Goal: Information Seeking & Learning: Learn about a topic

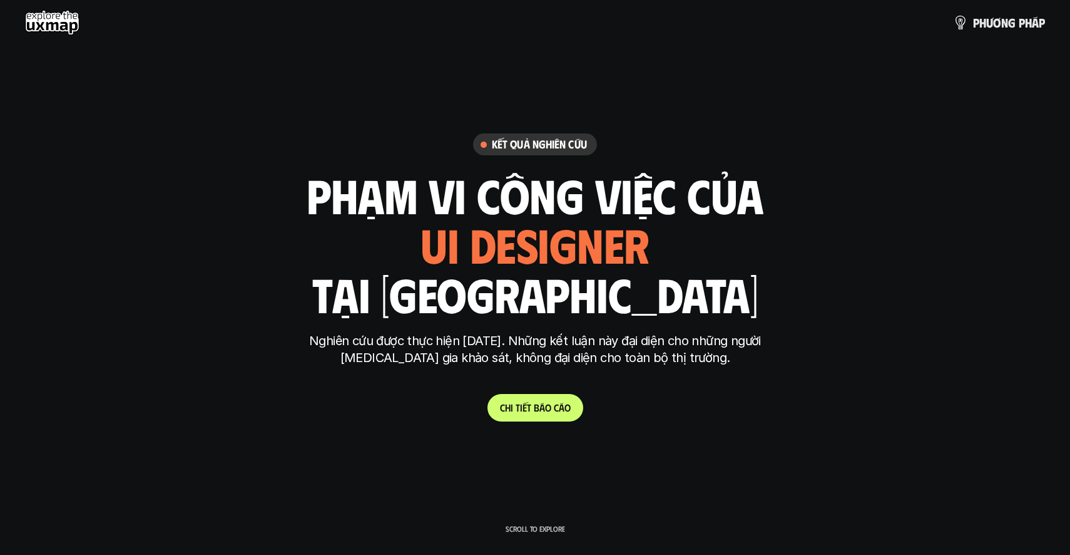
click at [68, 21] on use at bounding box center [52, 22] width 54 height 25
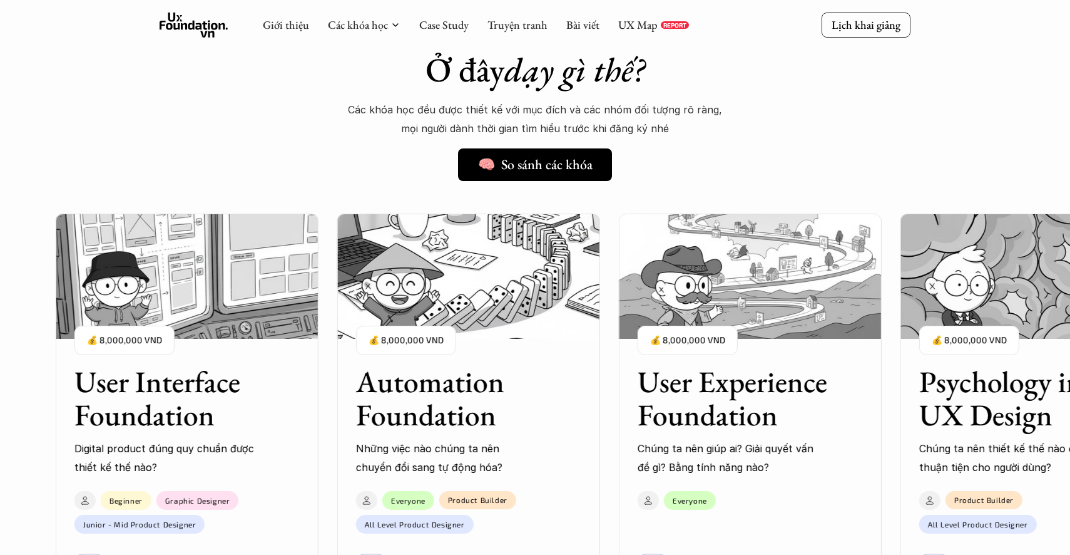
scroll to position [949, 0]
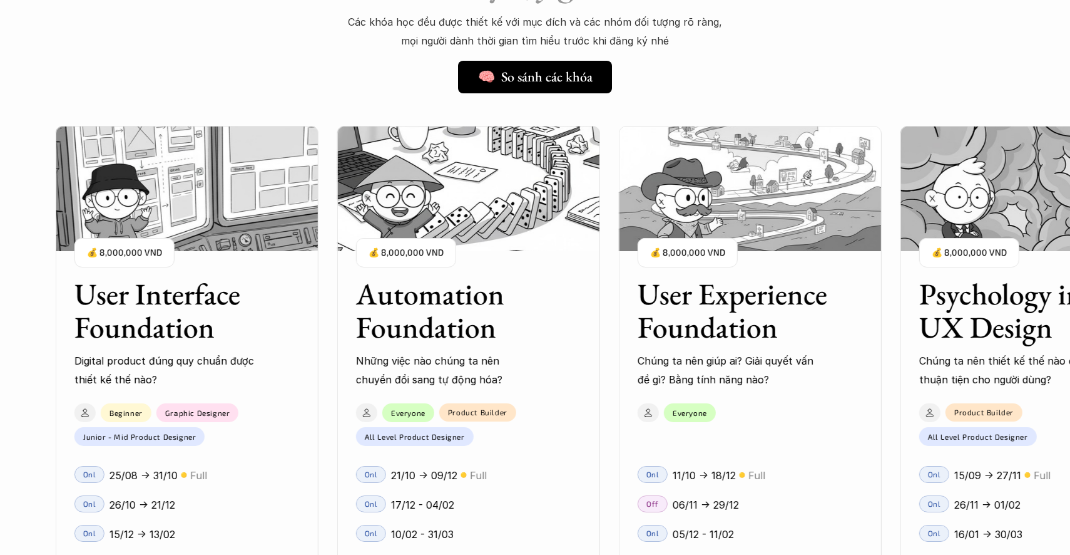
click at [590, 320] on div "Automation Foundation Những việc nào chúng ta nên chuyển đổi sang tự động hóa? …" at bounding box center [468, 323] width 263 height 130
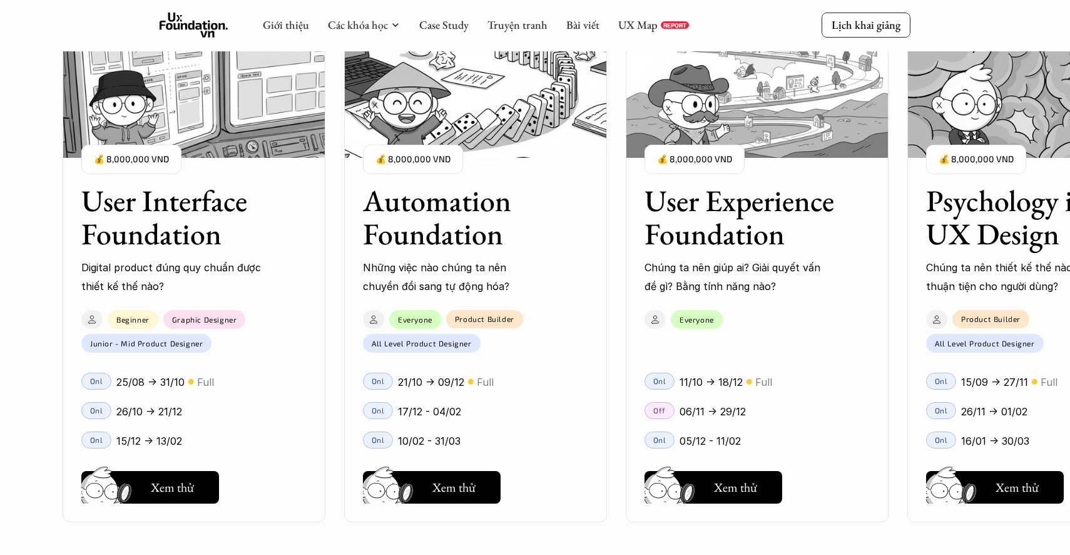
scroll to position [1276, 0]
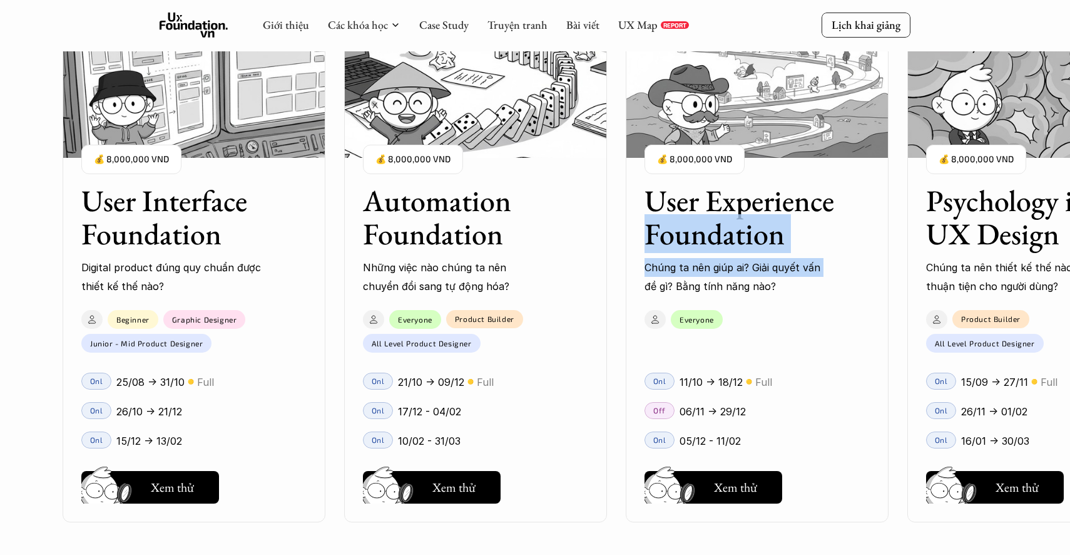
drag, startPoint x: 618, startPoint y: 285, endPoint x: 616, endPoint y: 228, distance: 57.6
click at [617, 228] on div "User Interface Foundation Digital product đúng quy chuẩn được thiết kế thế nào?…" at bounding box center [757, 277] width 1389 height 555
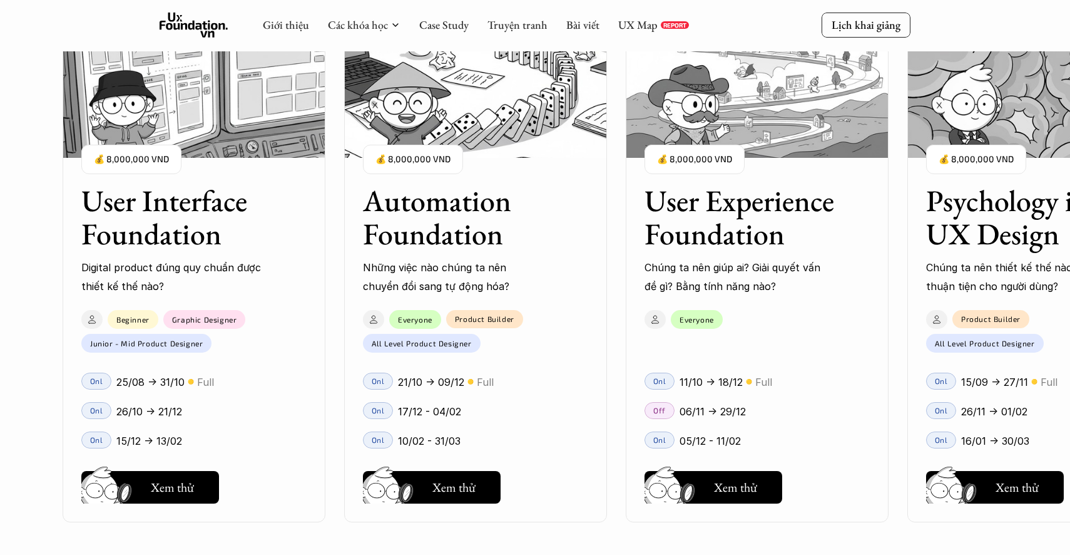
drag, startPoint x: 616, startPoint y: 228, endPoint x: 551, endPoint y: 228, distance: 64.5
click at [551, 228] on div "User Interface Foundation Digital product đúng quy chuẩn được thiết kế thế nào?…" at bounding box center [535, 277] width 945 height 555
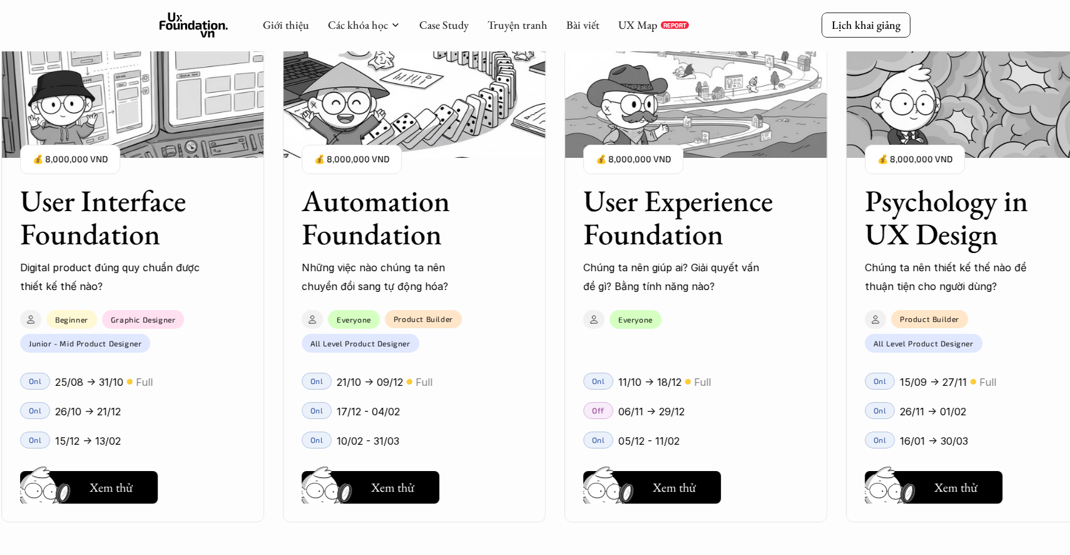
drag, startPoint x: 568, startPoint y: 228, endPoint x: 444, endPoint y: 228, distance: 123.3
click at [444, 228] on div "User Interface Foundation Digital product đúng quy chuẩn được thiết kế thế nào?…" at bounding box center [535, 277] width 945 height 555
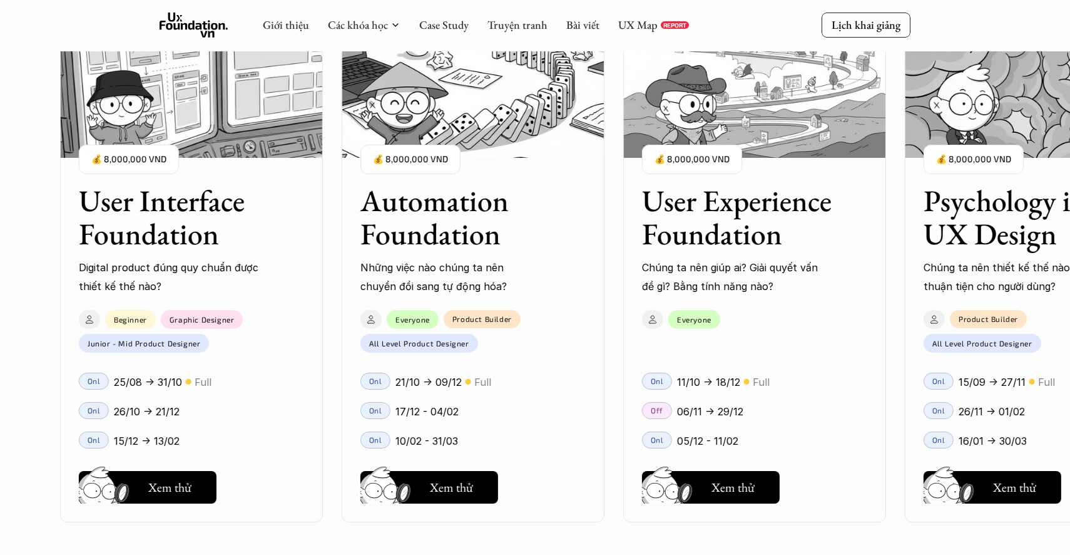
drag, startPoint x: 444, startPoint y: 228, endPoint x: 342, endPoint y: 257, distance: 106.0
click at [342, 257] on div "User Interface Foundation Digital product đúng quy chuẩn được thiết kế thế nào?…" at bounding box center [535, 277] width 945 height 555
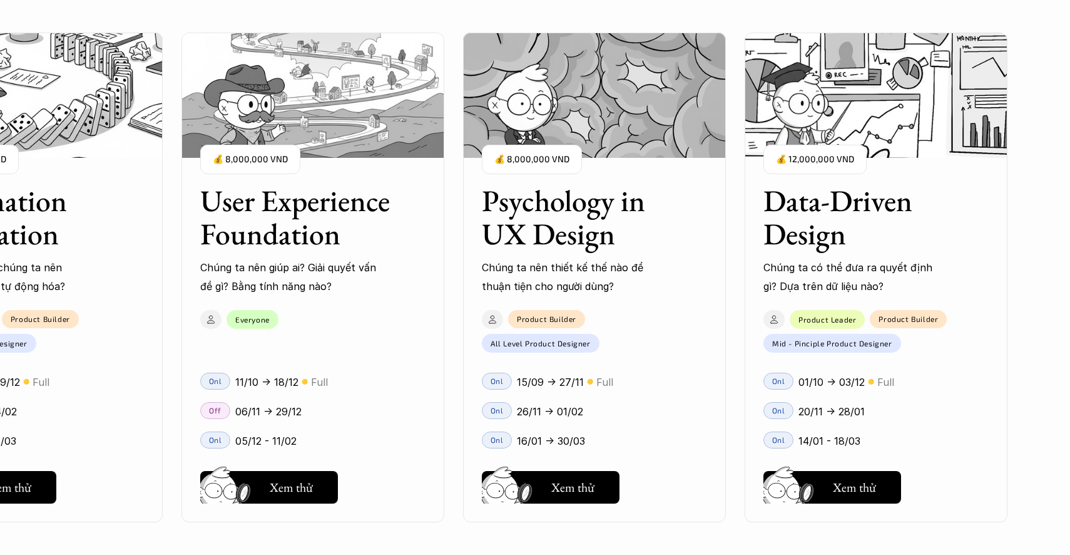
scroll to position [1234, 0]
